Goal: Find specific page/section: Find specific page/section

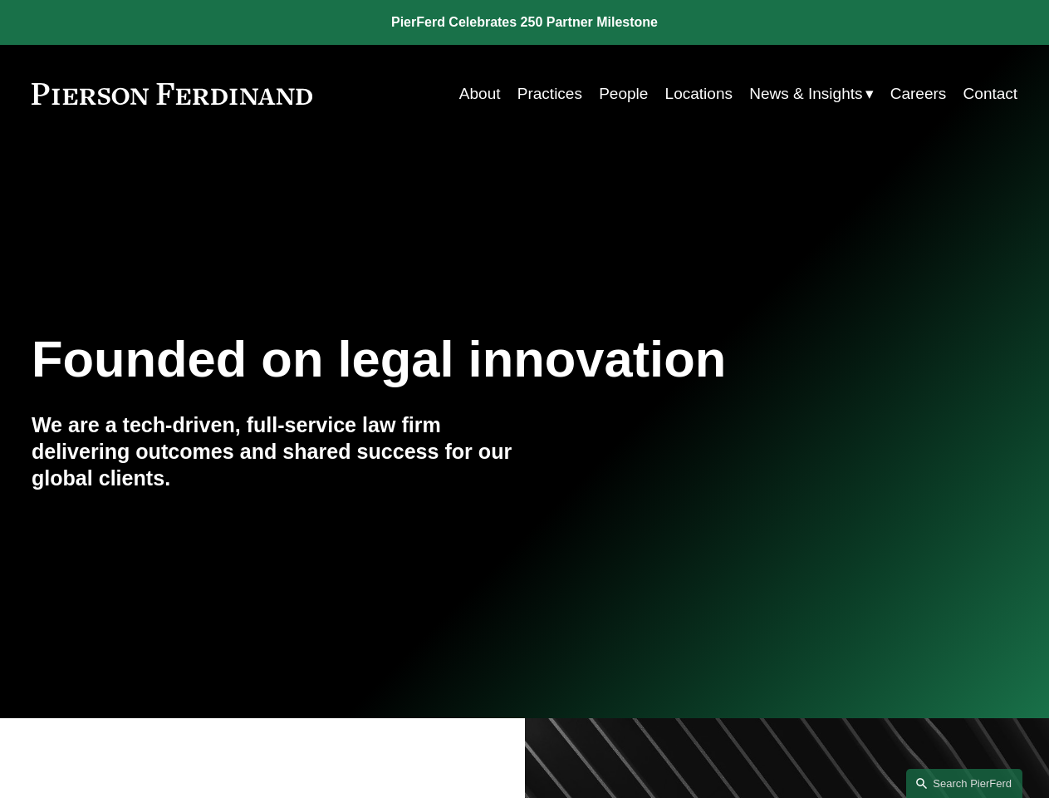
click at [965, 783] on link "Search this site" at bounding box center [965, 783] width 116 height 29
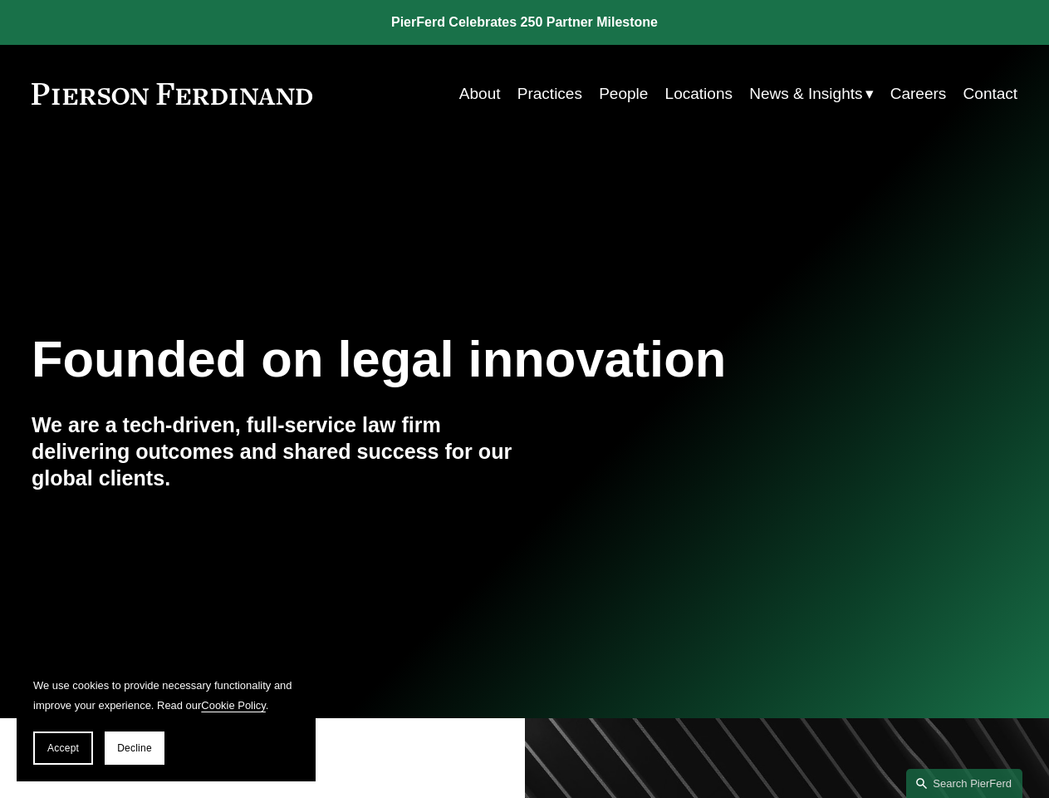
click at [63, 748] on span "Accept" at bounding box center [63, 748] width 32 height 12
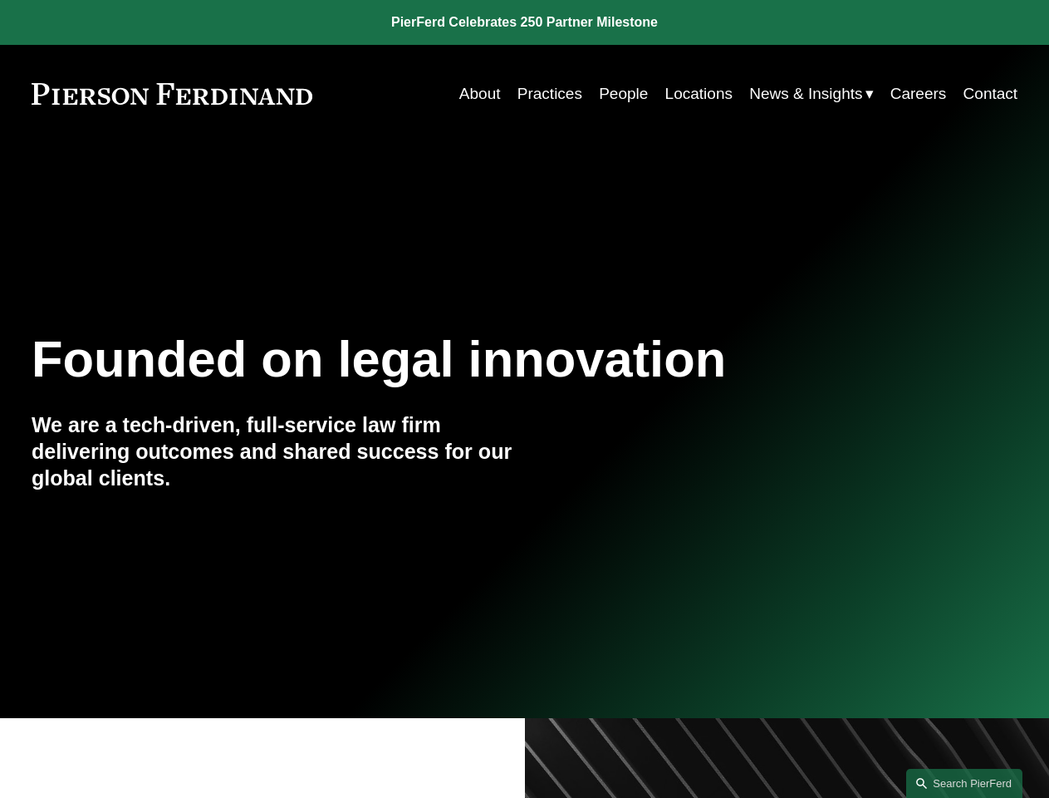
click at [965, 783] on link "Search this site" at bounding box center [965, 783] width 116 height 29
